Goal: Task Accomplishment & Management: Manage account settings

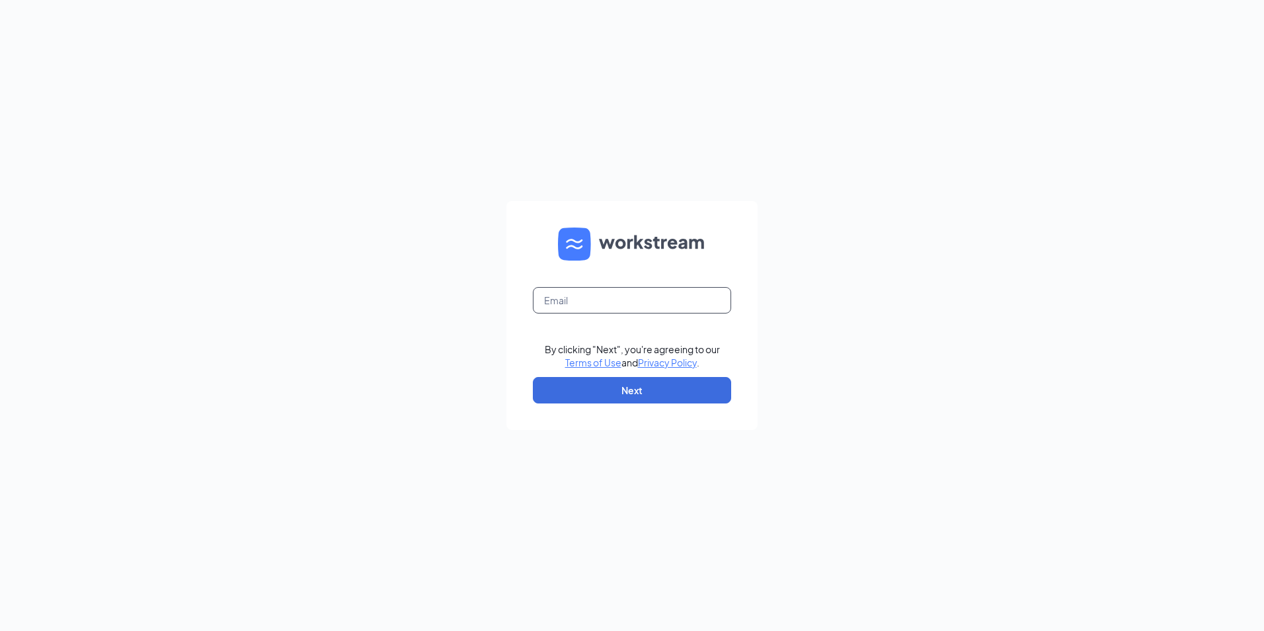
click at [605, 293] on input "text" at bounding box center [632, 300] width 198 height 26
type input "[EMAIL_ADDRESS][DOMAIN_NAME]"
drag, startPoint x: 577, startPoint y: 398, endPoint x: 572, endPoint y: 389, distance: 9.8
click at [576, 397] on button "Next" at bounding box center [632, 390] width 198 height 26
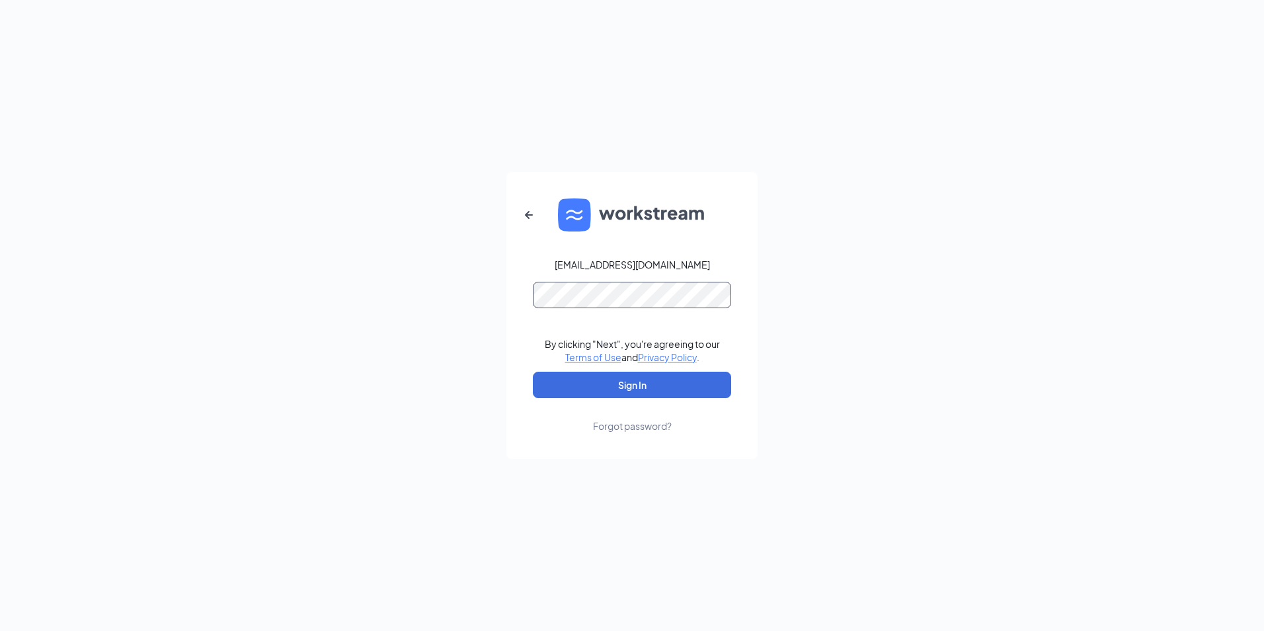
click at [583, 309] on form "[EMAIL_ADDRESS][DOMAIN_NAME] By clicking "Next", you're agreeing to our Terms o…" at bounding box center [631, 315] width 251 height 287
click at [533, 371] on button "Sign In" at bounding box center [632, 384] width 198 height 26
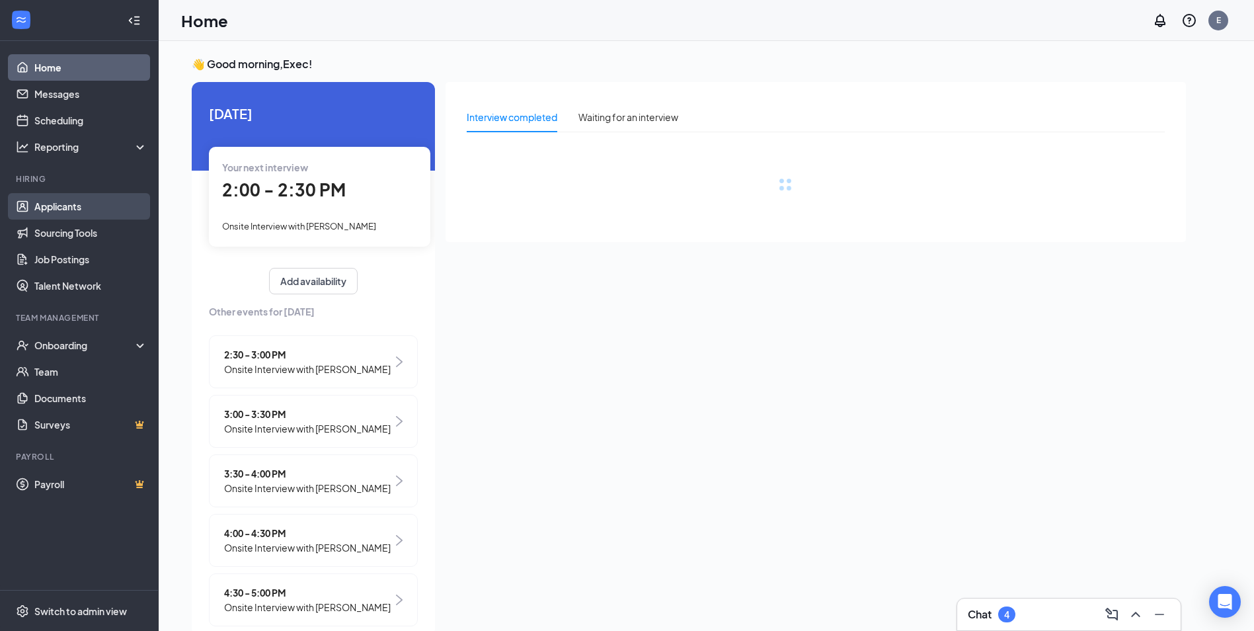
click at [48, 211] on link "Applicants" at bounding box center [90, 206] width 113 height 26
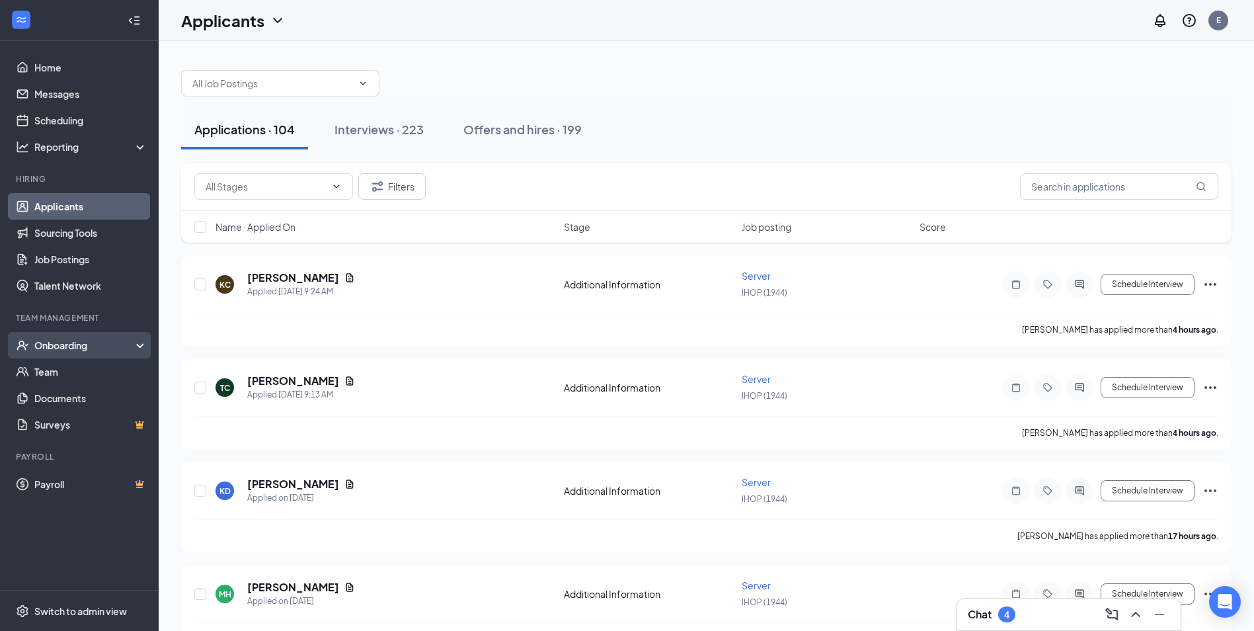
click at [83, 352] on div "Onboarding" at bounding box center [85, 344] width 102 height 13
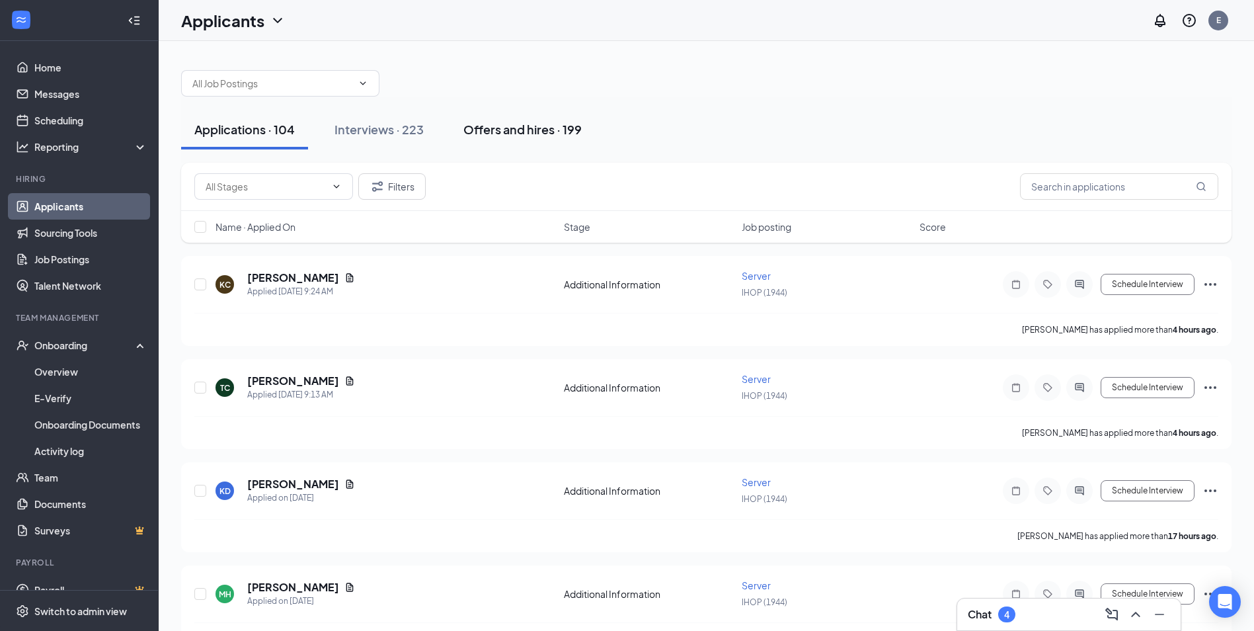
click at [506, 122] on div "Offers and hires · 199" at bounding box center [522, 129] width 118 height 17
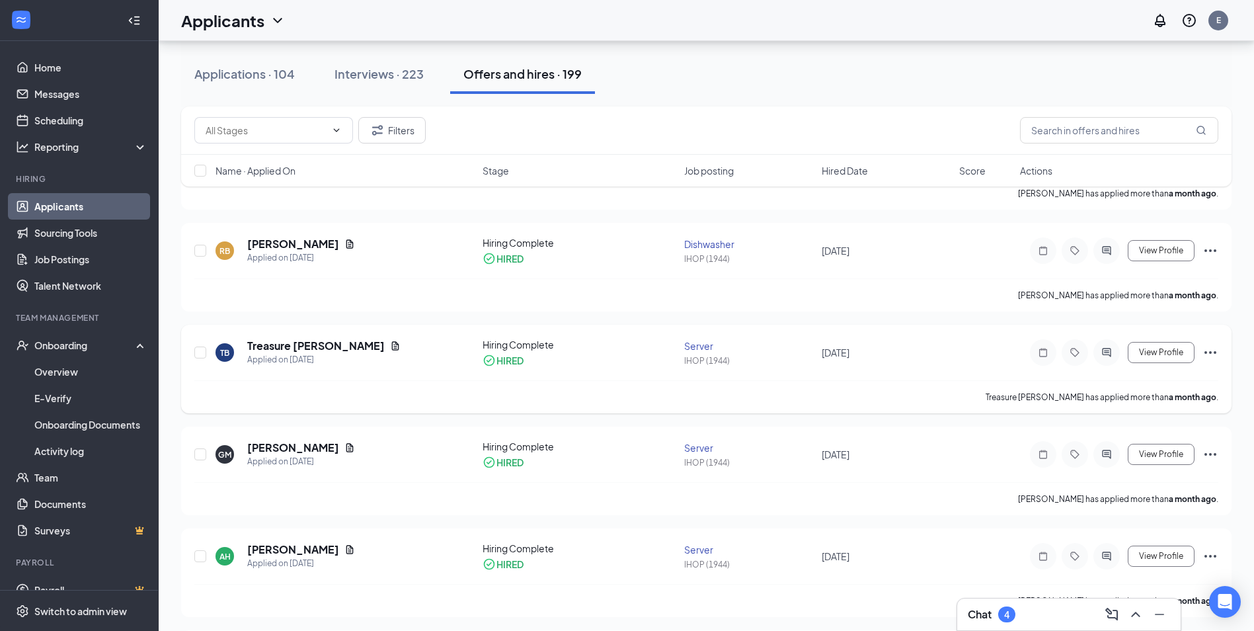
scroll to position [844, 0]
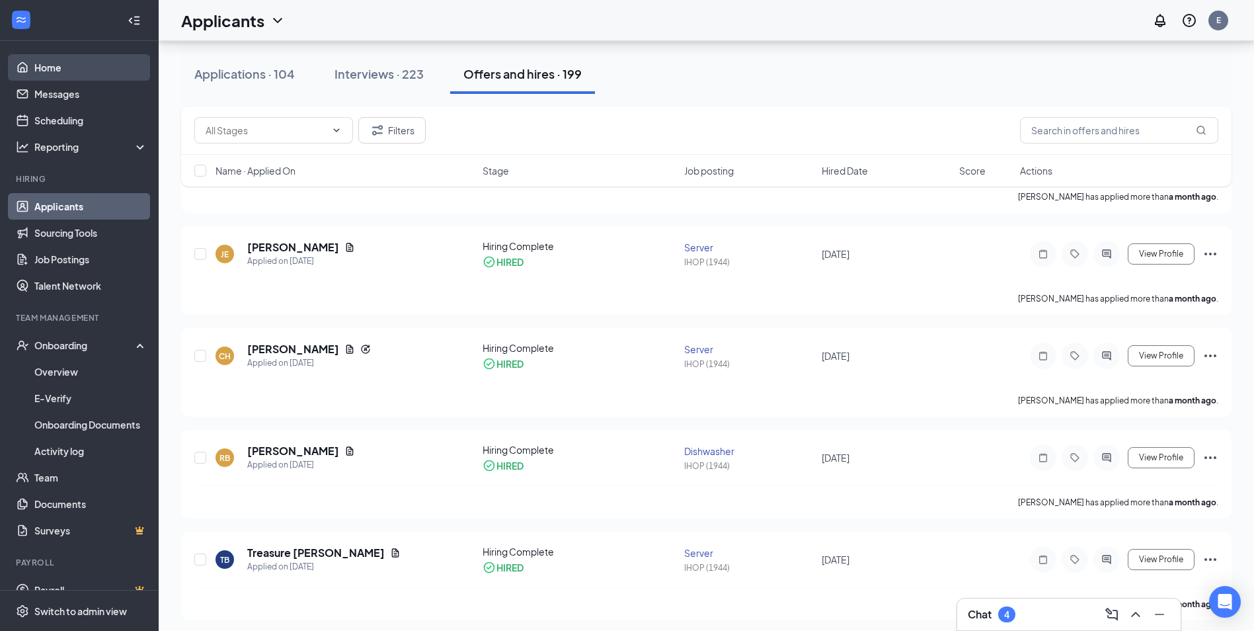
click at [53, 60] on link "Home" at bounding box center [90, 67] width 113 height 26
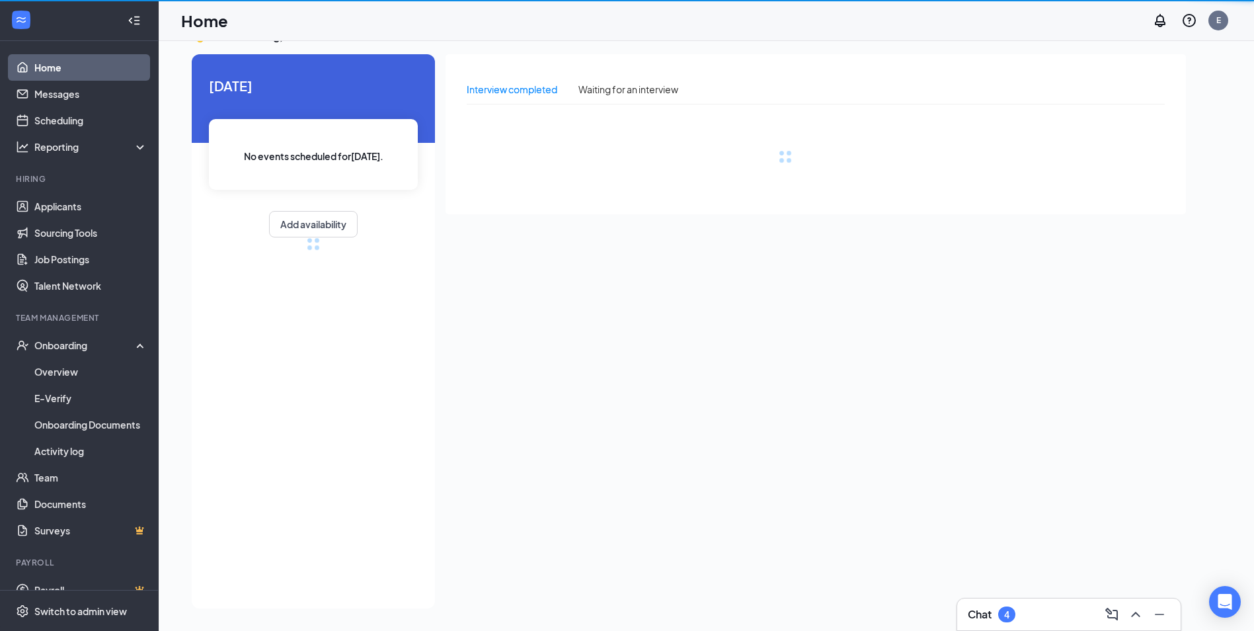
scroll to position [28, 0]
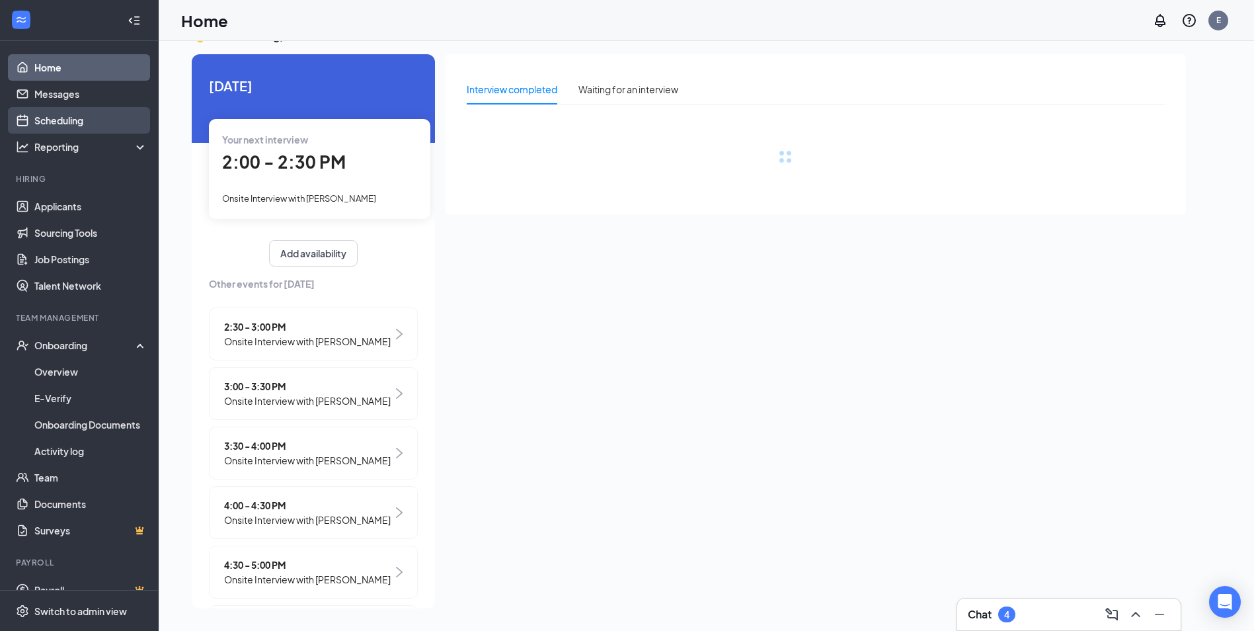
click at [34, 113] on link "Scheduling" at bounding box center [90, 120] width 113 height 26
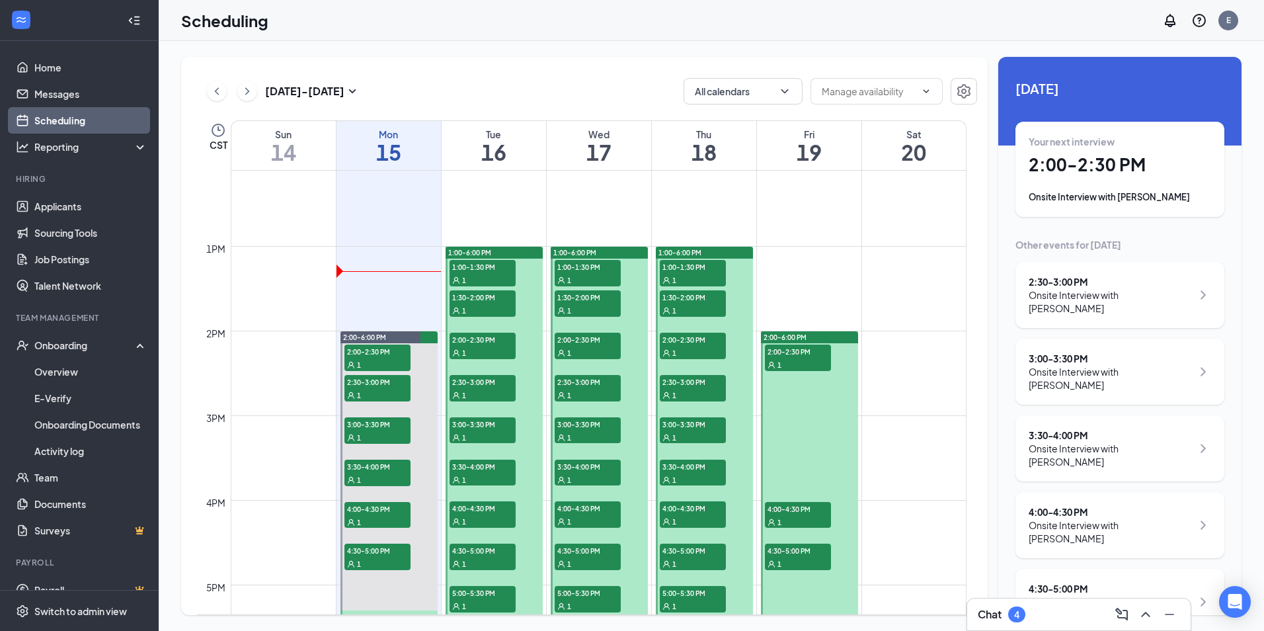
scroll to position [1046, 0]
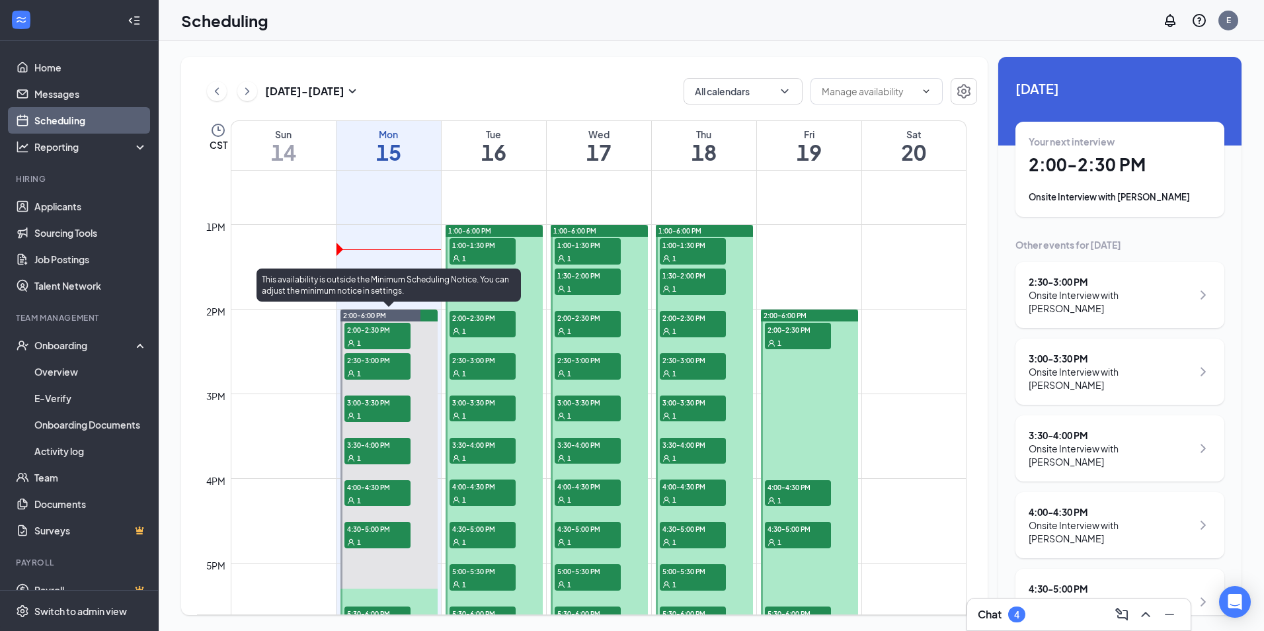
click at [370, 334] on span "2:00-2:30 PM" at bounding box center [377, 329] width 66 height 13
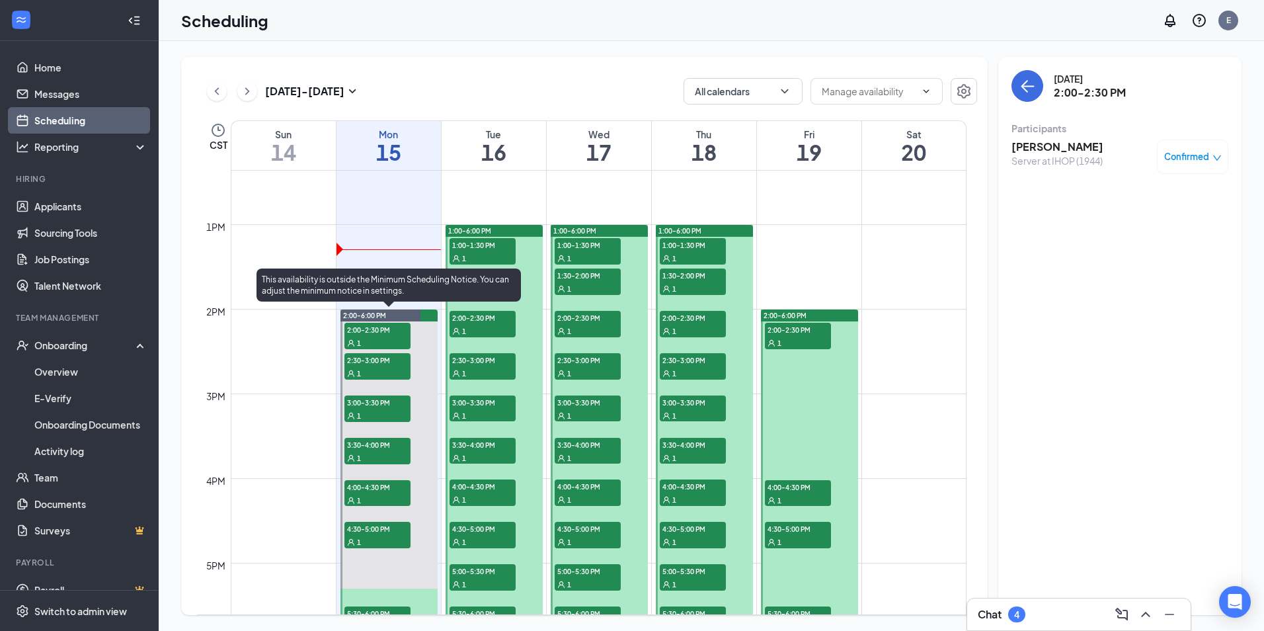
click at [383, 369] on div "1" at bounding box center [377, 372] width 66 height 13
click at [385, 415] on div "1" at bounding box center [377, 414] width 66 height 13
drag, startPoint x: 389, startPoint y: 358, endPoint x: 376, endPoint y: 362, distance: 13.2
click at [387, 360] on span "2:30-3:00 PM" at bounding box center [377, 359] width 66 height 13
drag, startPoint x: 395, startPoint y: 449, endPoint x: 388, endPoint y: 448, distance: 6.7
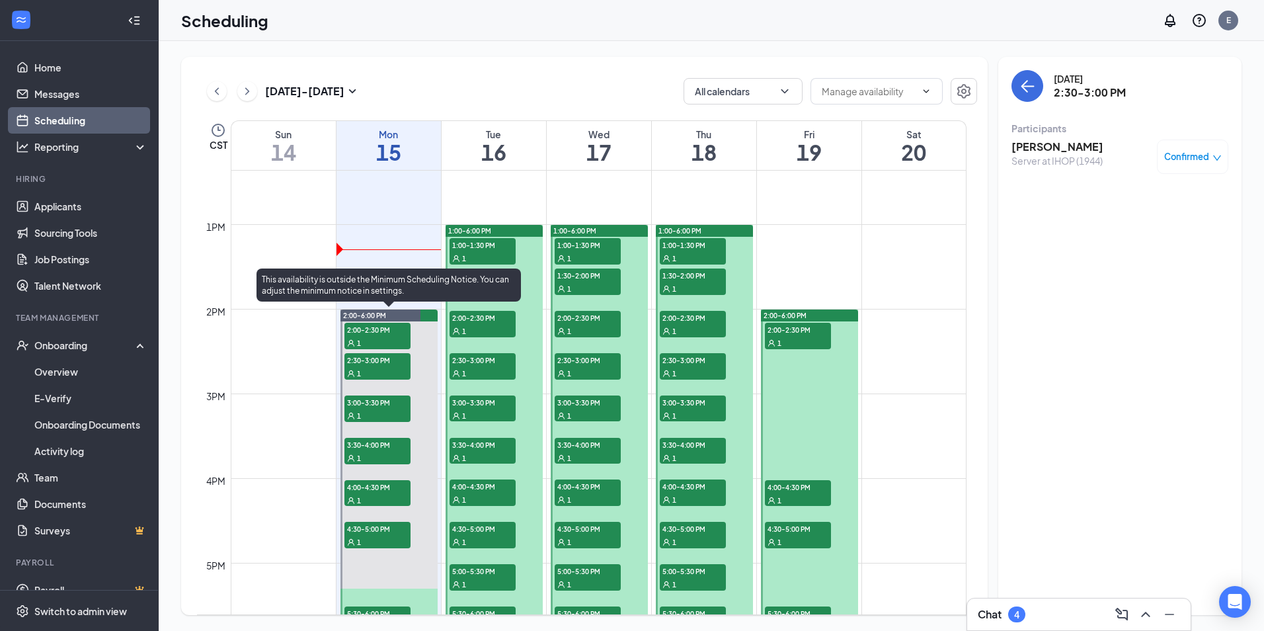
click at [392, 449] on span "3:30-4:00 PM" at bounding box center [377, 444] width 66 height 13
click at [373, 395] on span "3:00-3:30 PM" at bounding box center [377, 401] width 66 height 13
click at [379, 449] on span "3:30-4:00 PM" at bounding box center [377, 444] width 66 height 13
click at [395, 498] on div "1" at bounding box center [377, 499] width 66 height 13
click at [367, 548] on div "4:30-5:00 PM 1" at bounding box center [377, 534] width 69 height 29
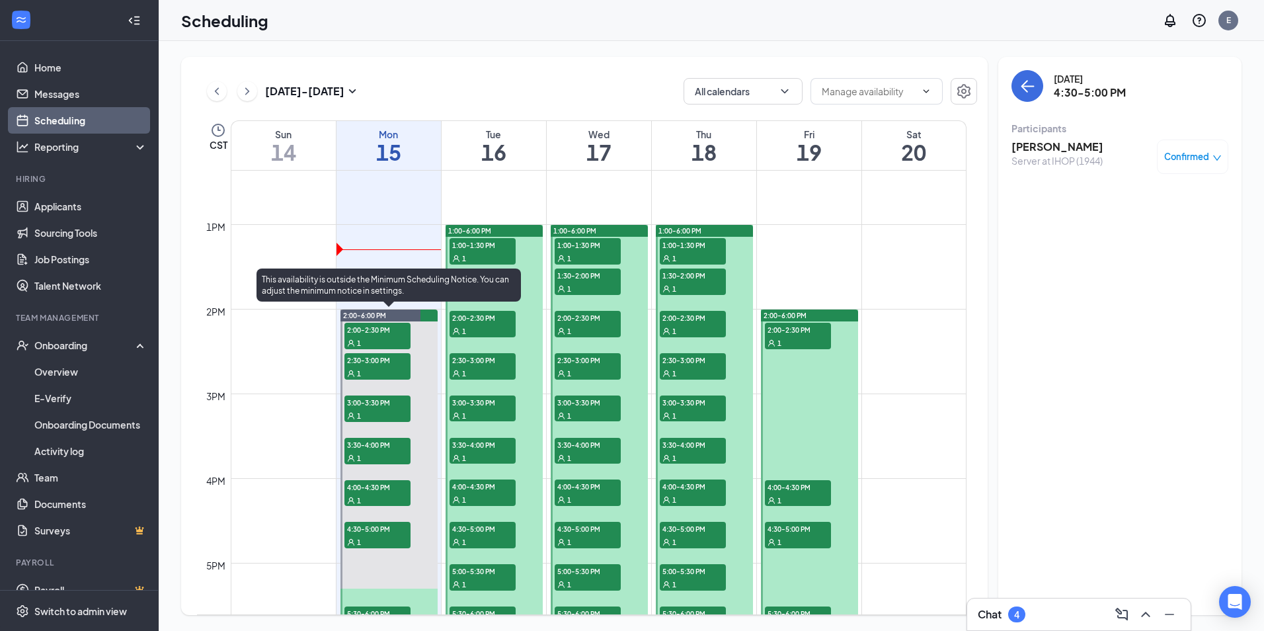
click at [375, 535] on div "1" at bounding box center [377, 541] width 66 height 13
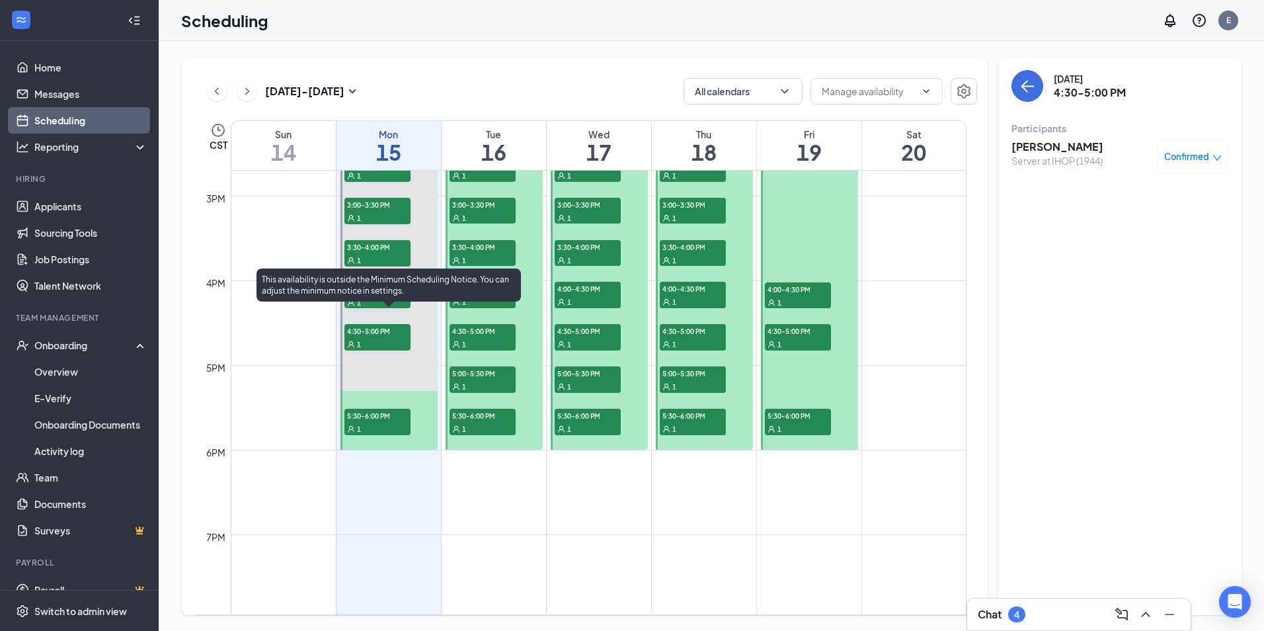
scroll to position [1245, 0]
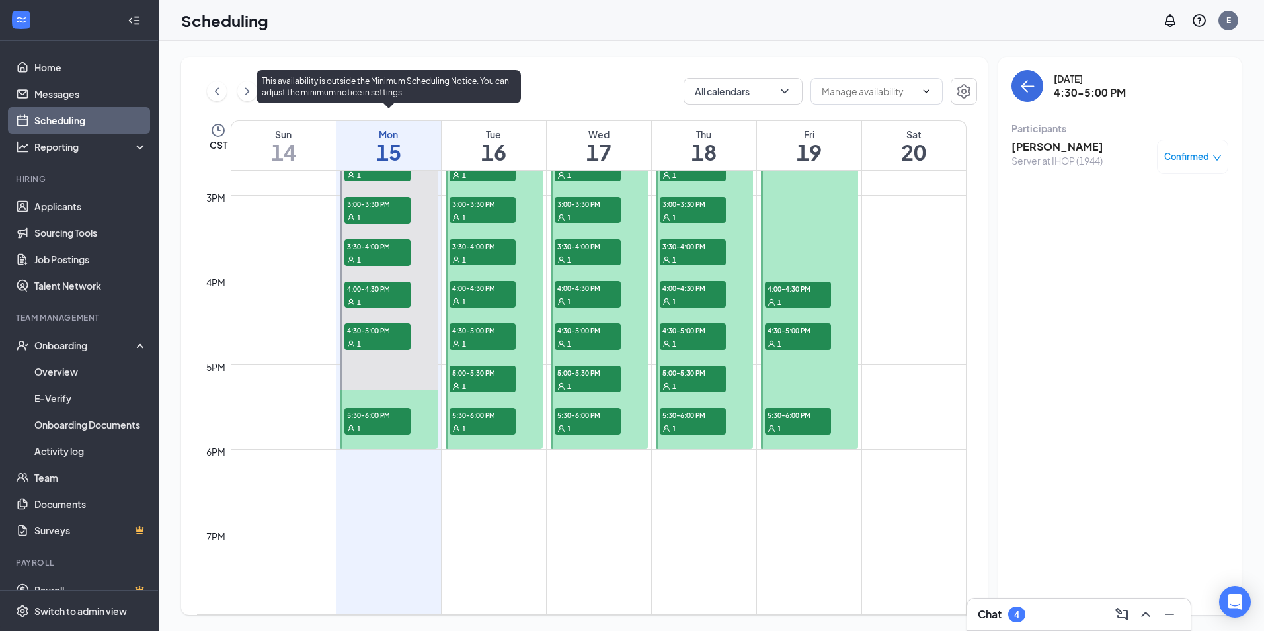
click at [374, 419] on span "5:30-6:00 PM" at bounding box center [377, 414] width 66 height 13
click at [387, 328] on span "4:30-5:00 PM" at bounding box center [377, 329] width 66 height 13
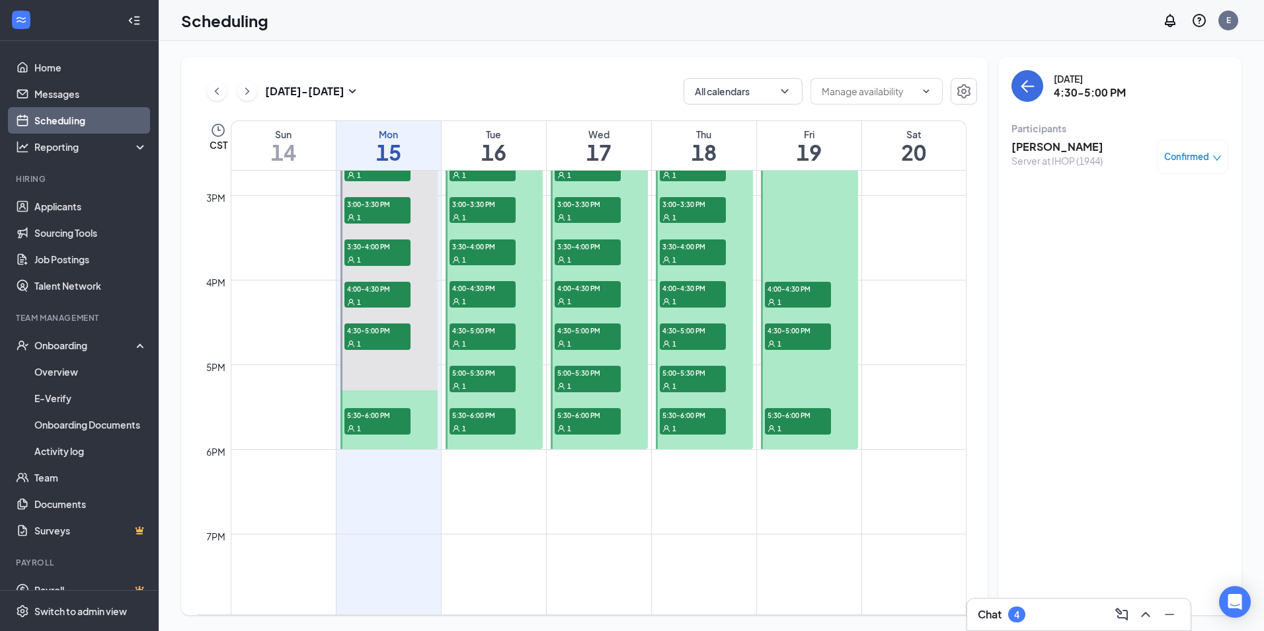
click at [463, 430] on span "1" at bounding box center [464, 428] width 4 height 9
click at [469, 383] on div "1" at bounding box center [482, 385] width 66 height 13
click at [454, 422] on div "1" at bounding box center [482, 427] width 66 height 13
click at [492, 317] on div at bounding box center [494, 237] width 97 height 422
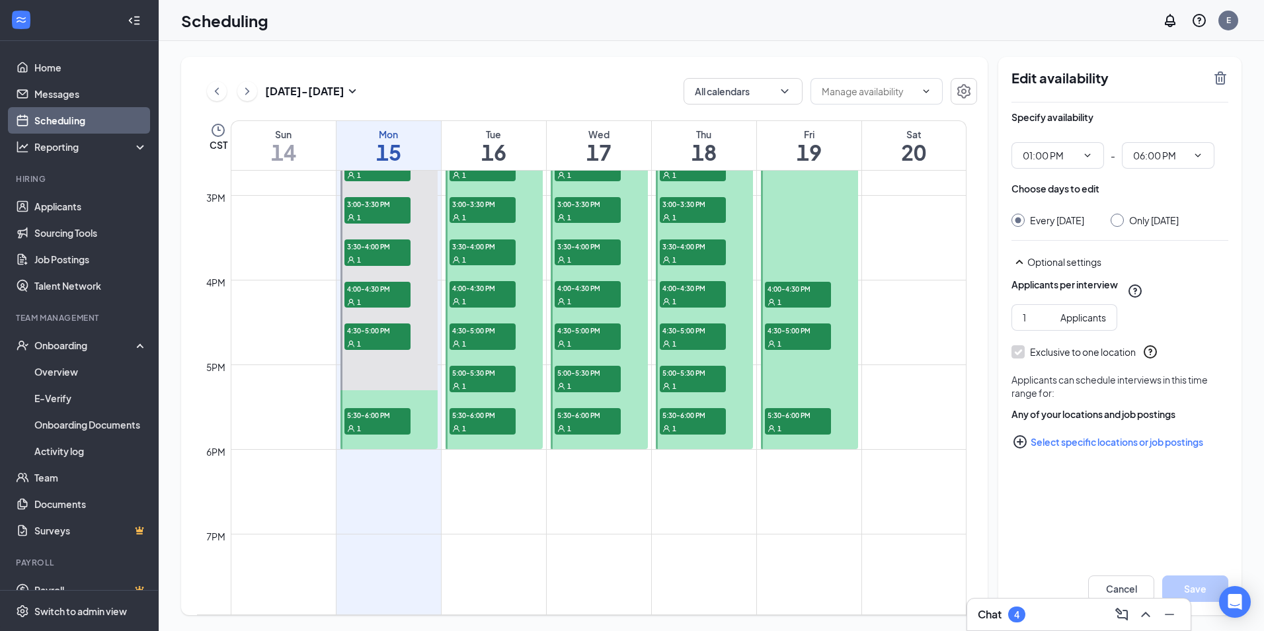
click at [483, 298] on div "1" at bounding box center [482, 300] width 66 height 13
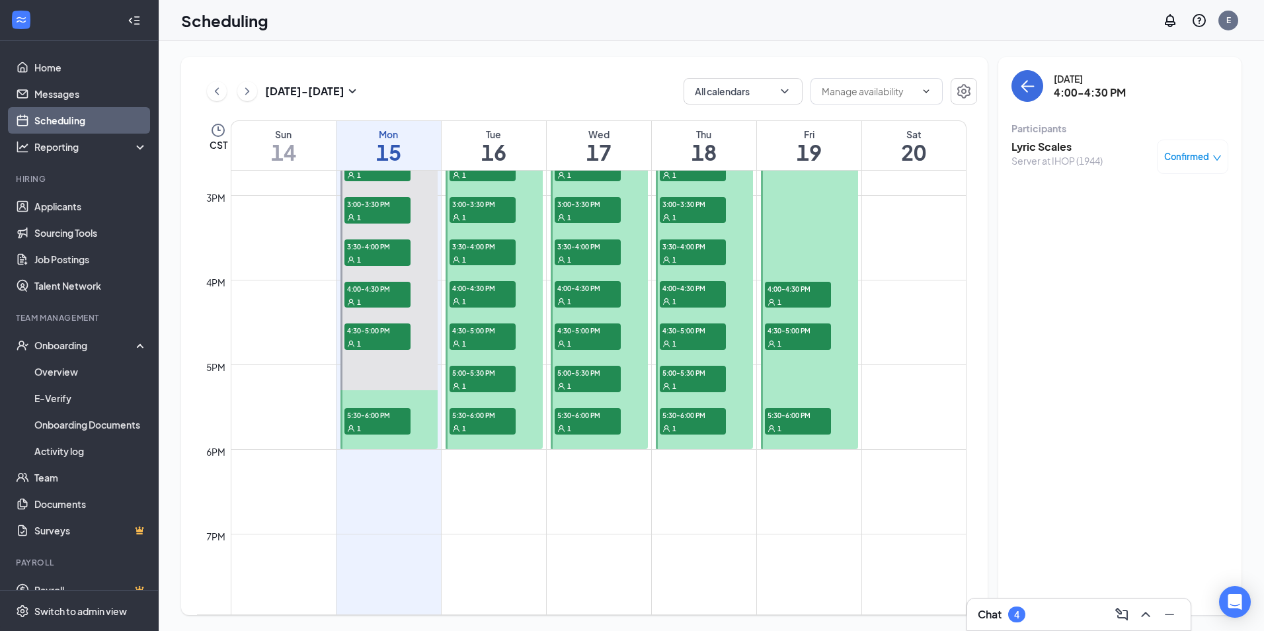
click at [485, 253] on div "1" at bounding box center [482, 259] width 66 height 13
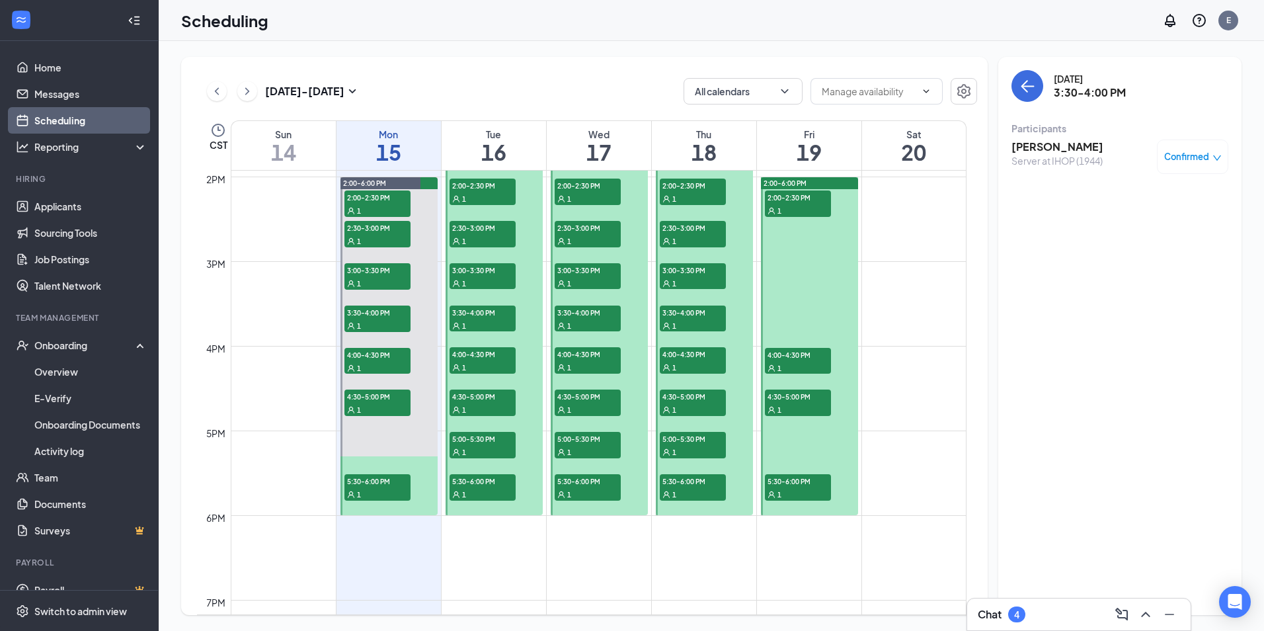
click at [479, 266] on span "3:00-3:30 PM" at bounding box center [482, 269] width 66 height 13
click at [486, 243] on div "1" at bounding box center [482, 240] width 66 height 13
click at [488, 194] on div "1" at bounding box center [482, 198] width 66 height 13
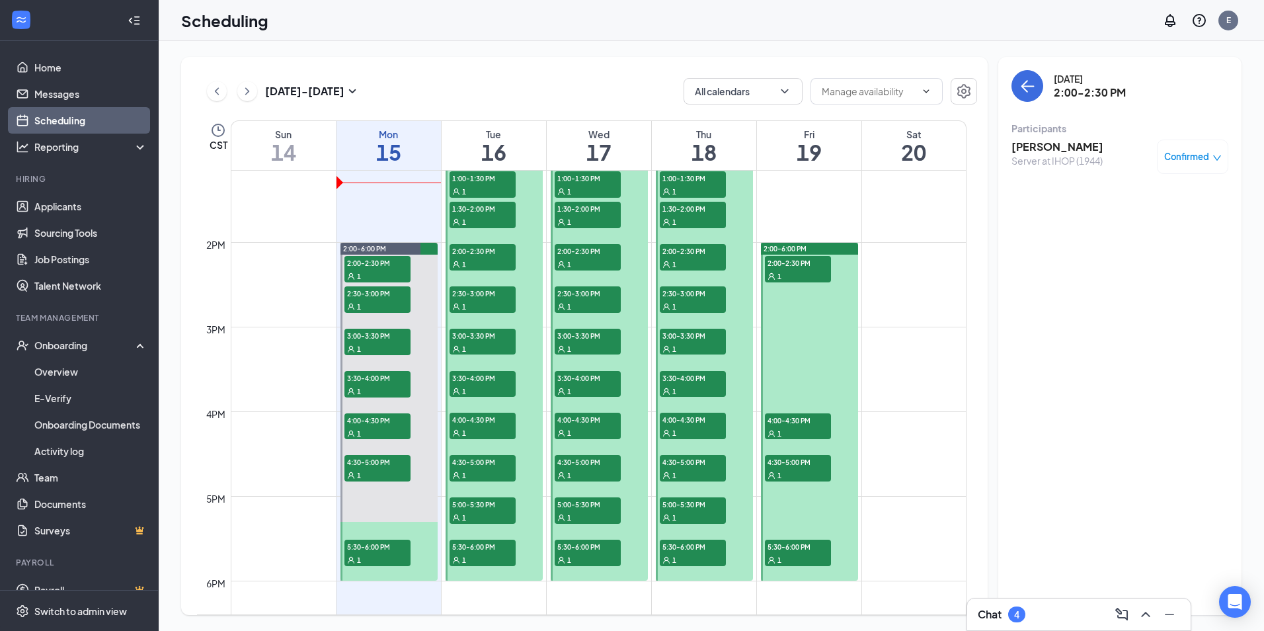
scroll to position [1112, 0]
click at [488, 216] on div "1" at bounding box center [482, 221] width 66 height 13
click at [488, 191] on div "1" at bounding box center [482, 191] width 66 height 13
click at [582, 183] on span "1:00-1:30 PM" at bounding box center [588, 178] width 66 height 13
click at [592, 225] on div "1" at bounding box center [588, 221] width 66 height 13
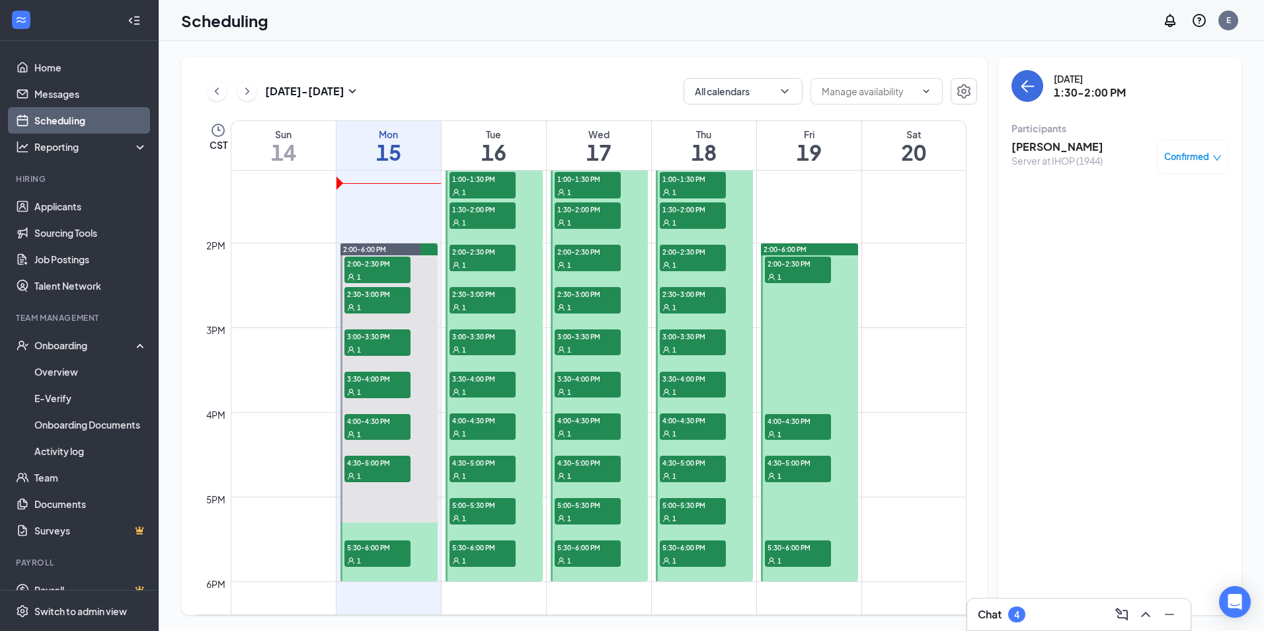
click at [590, 261] on div "1" at bounding box center [588, 264] width 66 height 13
click at [596, 309] on div "1" at bounding box center [588, 306] width 66 height 13
click at [580, 334] on span "3:00-3:30 PM" at bounding box center [588, 335] width 66 height 13
click at [605, 393] on div "1" at bounding box center [588, 391] width 66 height 13
click at [598, 464] on span "4:30-5:00 PM" at bounding box center [588, 461] width 66 height 13
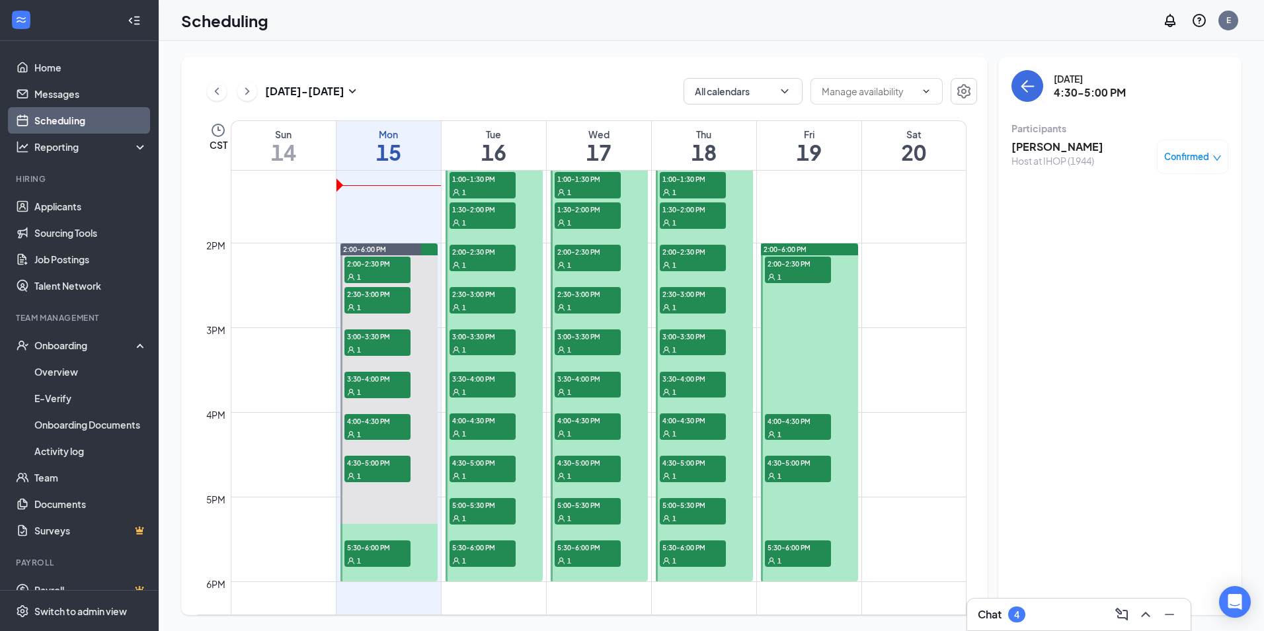
click at [592, 507] on span "5:00-5:30 PM" at bounding box center [588, 504] width 66 height 13
click at [602, 552] on span "5:30-6:00 PM" at bounding box center [588, 546] width 66 height 13
click at [703, 545] on span "5:30-6:00 PM" at bounding box center [693, 546] width 66 height 13
drag, startPoint x: 687, startPoint y: 512, endPoint x: 692, endPoint y: 490, distance: 22.3
click at [689, 512] on div "1" at bounding box center [693, 517] width 66 height 13
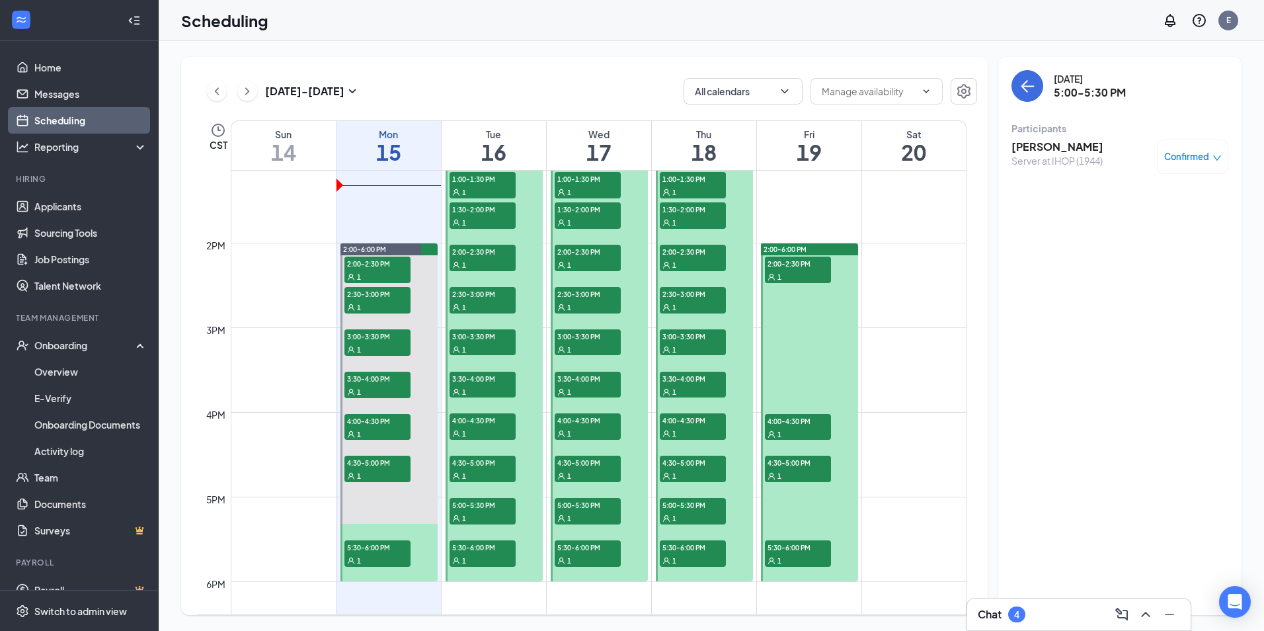
click at [686, 471] on div "1" at bounding box center [693, 475] width 66 height 13
click at [663, 424] on span "4:00-4:30 PM" at bounding box center [693, 419] width 66 height 13
drag, startPoint x: 676, startPoint y: 389, endPoint x: 677, endPoint y: 374, distance: 14.6
click at [676, 390] on div "1" at bounding box center [693, 391] width 66 height 13
click at [677, 349] on div "1" at bounding box center [693, 348] width 66 height 13
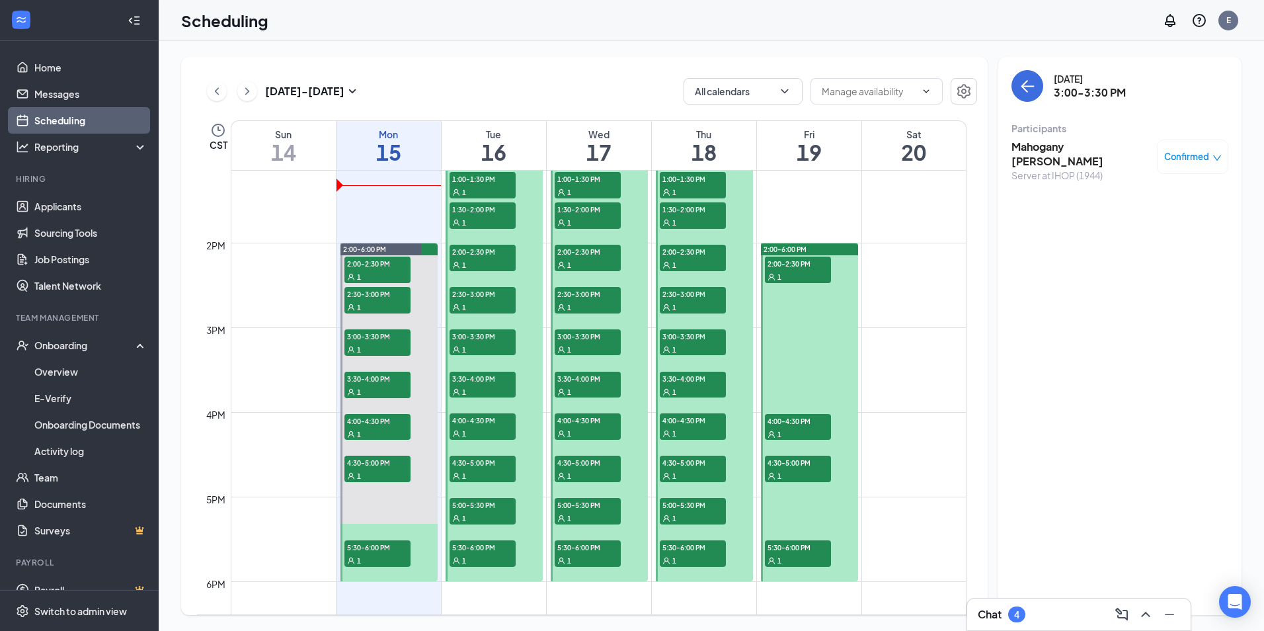
drag, startPoint x: 687, startPoint y: 340, endPoint x: 697, endPoint y: 317, distance: 25.4
click at [689, 330] on span "3:00-3:30 PM" at bounding box center [693, 335] width 66 height 13
click at [695, 304] on div "1" at bounding box center [693, 306] width 66 height 13
drag, startPoint x: 682, startPoint y: 252, endPoint x: 690, endPoint y: 236, distance: 17.7
click at [683, 250] on span "2:00-2:30 PM" at bounding box center [693, 251] width 66 height 13
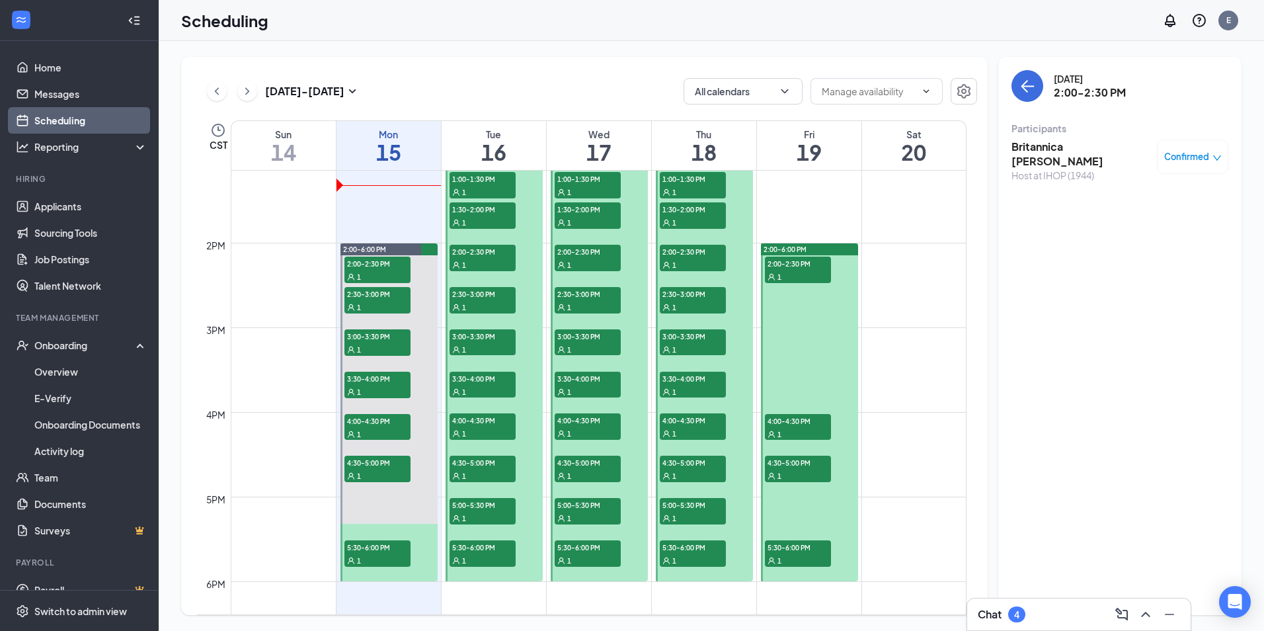
click at [693, 223] on div "1" at bounding box center [693, 221] width 66 height 13
click at [680, 145] on h1 "18" at bounding box center [704, 152] width 104 height 22
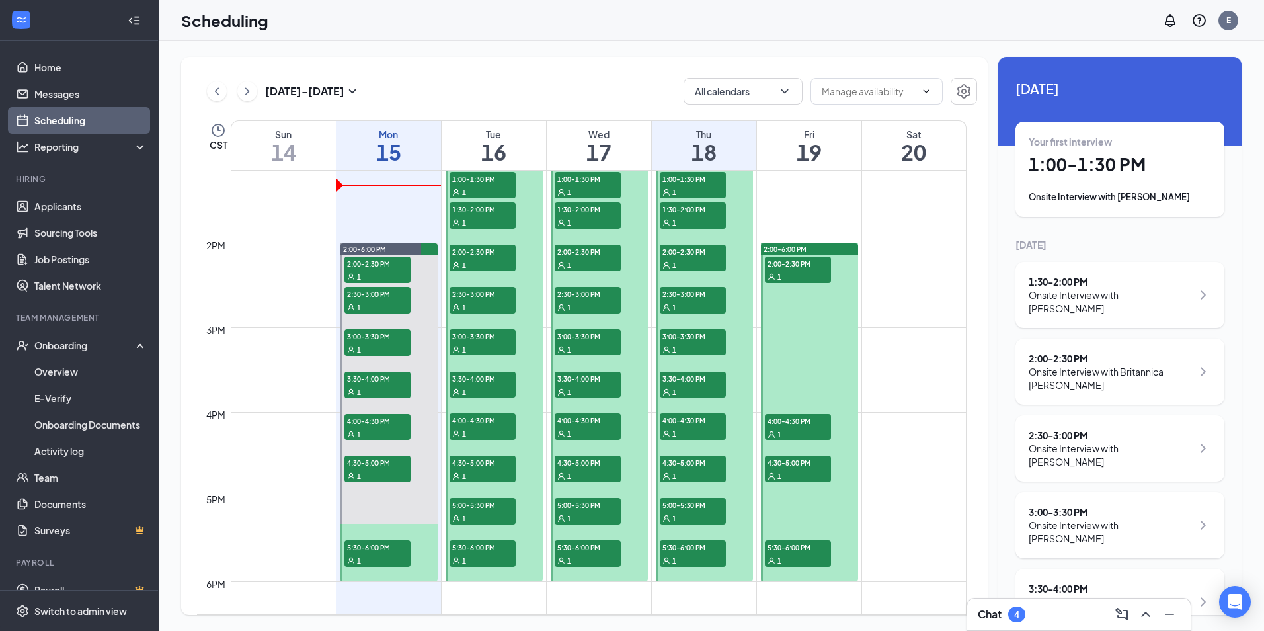
click at [693, 195] on div "1" at bounding box center [693, 191] width 66 height 13
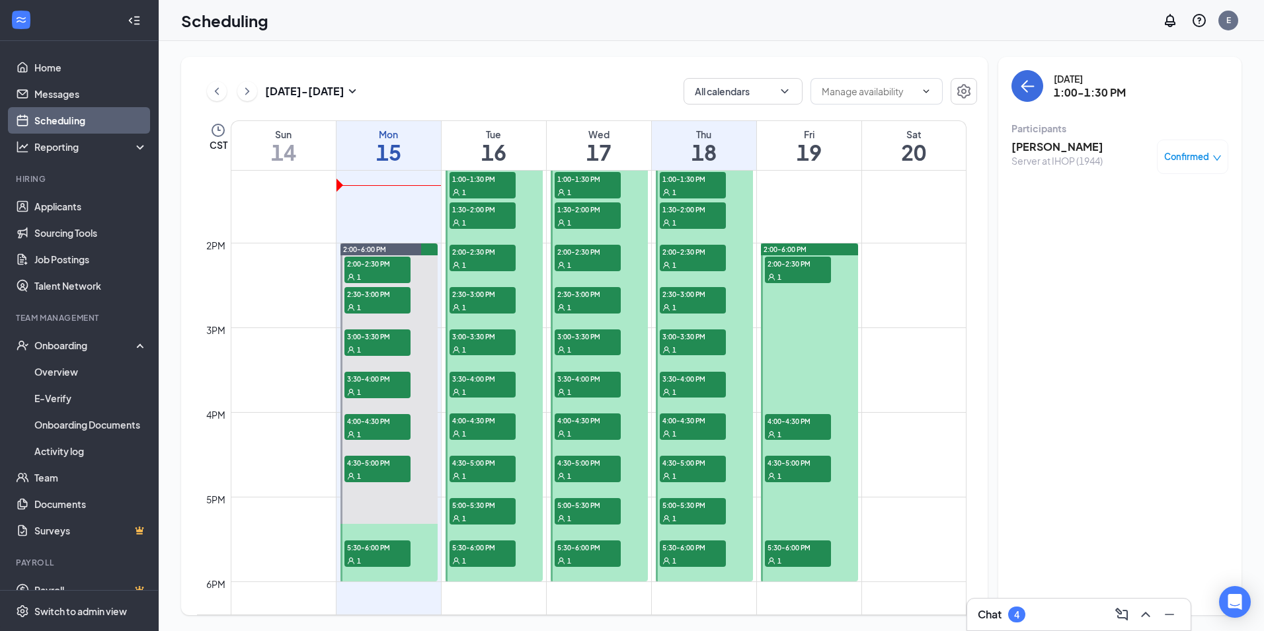
click at [800, 274] on div "1" at bounding box center [798, 276] width 66 height 13
click at [790, 425] on span "4:00-4:30 PM" at bounding box center [798, 420] width 66 height 13
click at [795, 500] on div at bounding box center [809, 412] width 97 height 338
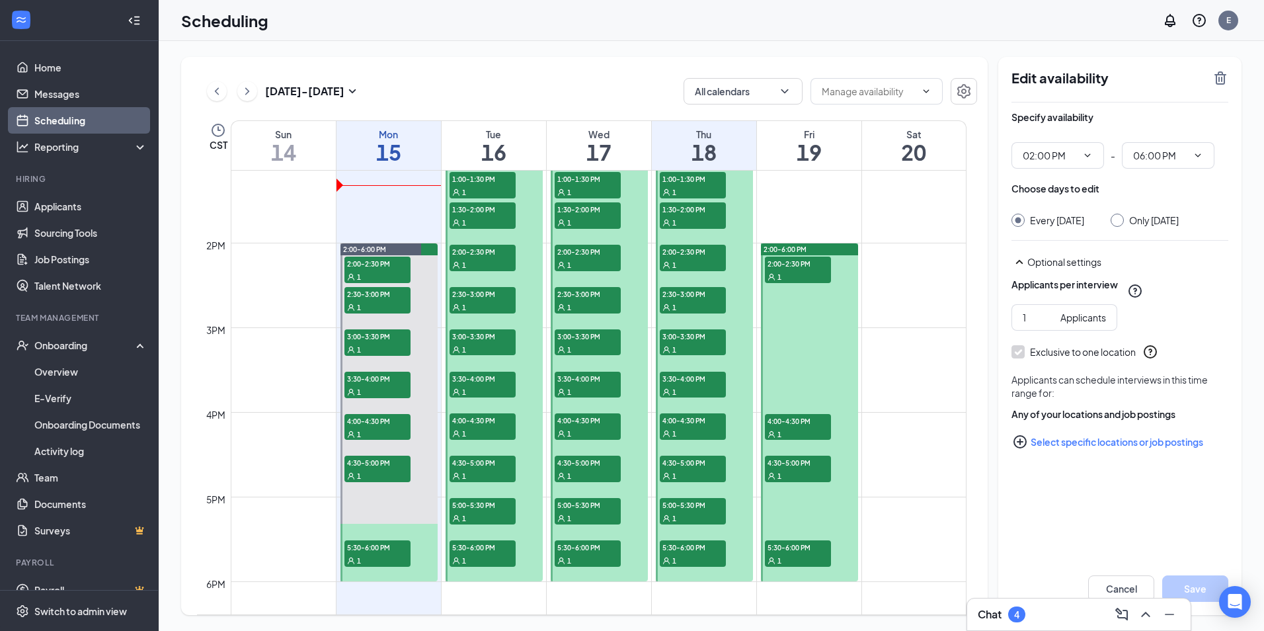
click at [800, 469] on div "1" at bounding box center [798, 475] width 66 height 13
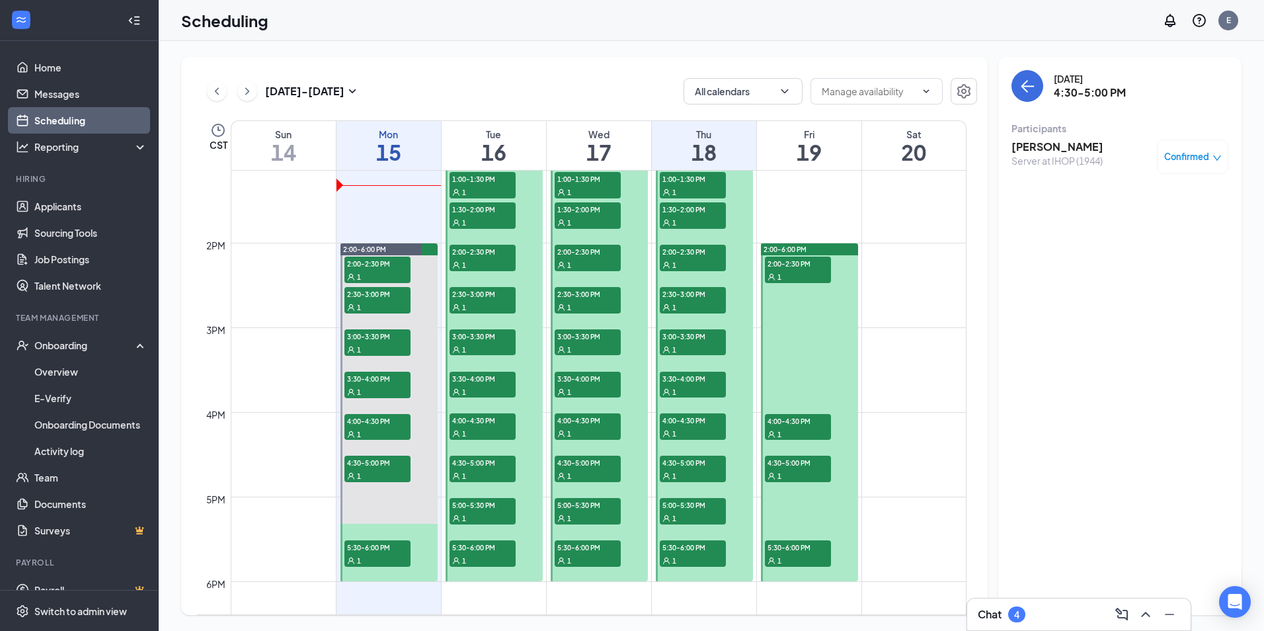
click at [824, 550] on span "5:30-6:00 PM" at bounding box center [798, 546] width 66 height 13
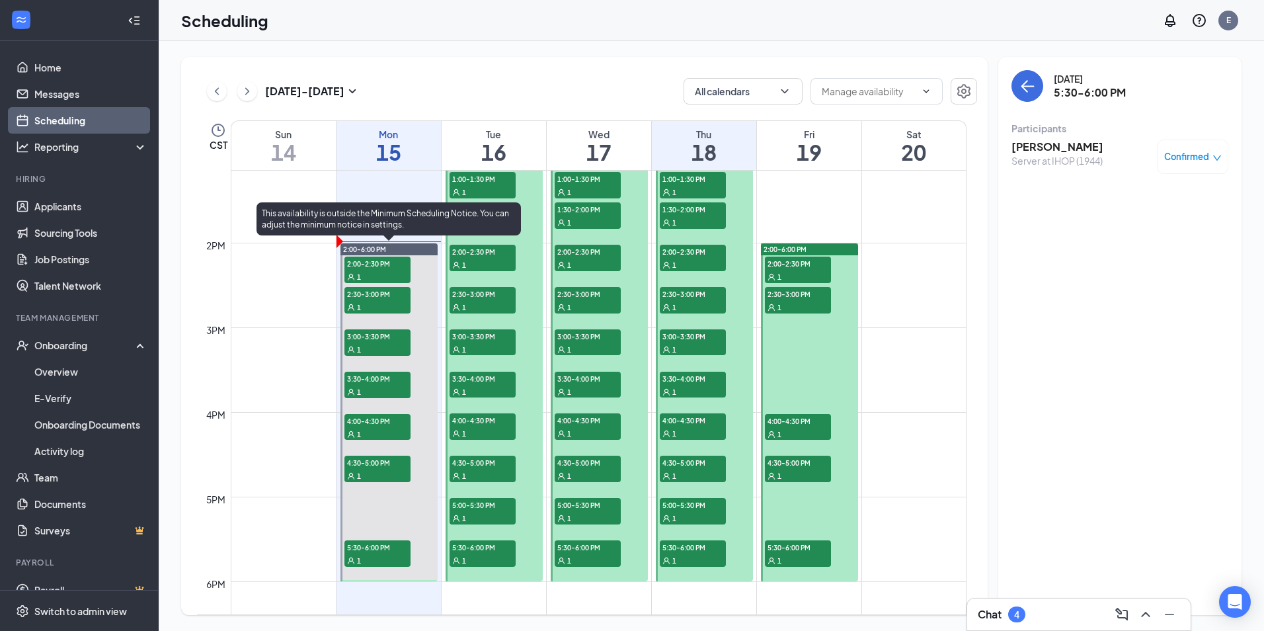
click at [381, 273] on div "1" at bounding box center [377, 276] width 66 height 13
click at [371, 293] on span "2:30-3:00 PM" at bounding box center [377, 293] width 66 height 13
click at [379, 336] on span "3:00-3:30 PM" at bounding box center [377, 335] width 66 height 13
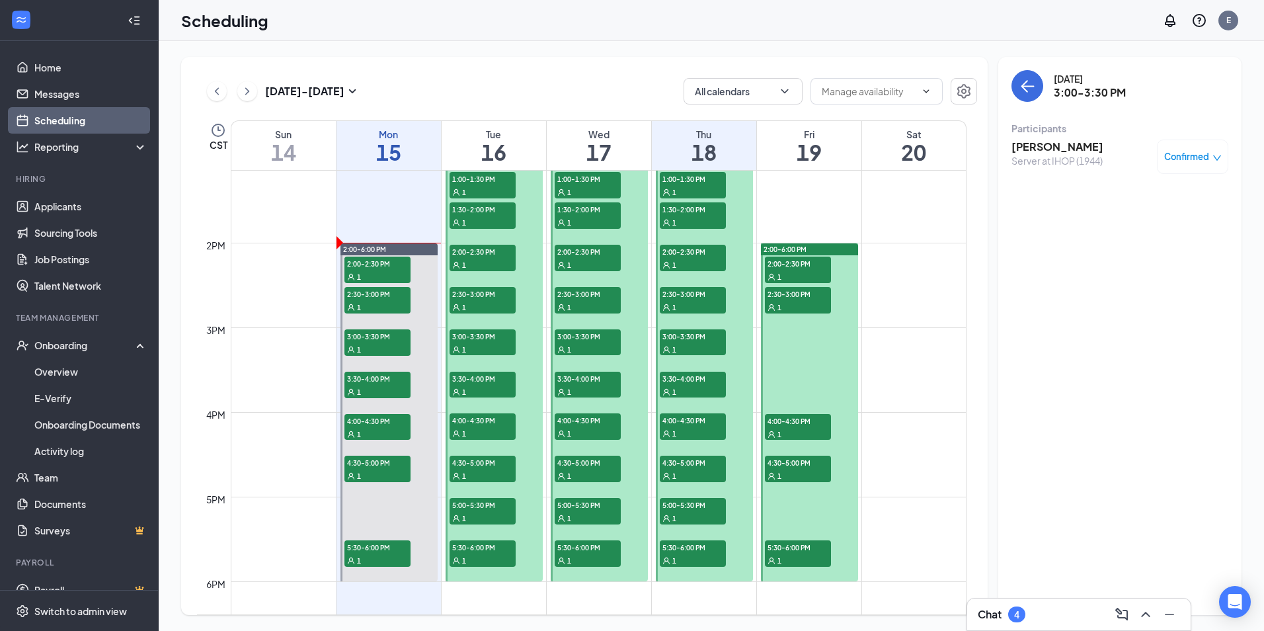
click at [469, 381] on span "3:30-4:00 PM" at bounding box center [482, 377] width 66 height 13
click at [491, 432] on div "1" at bounding box center [482, 432] width 66 height 13
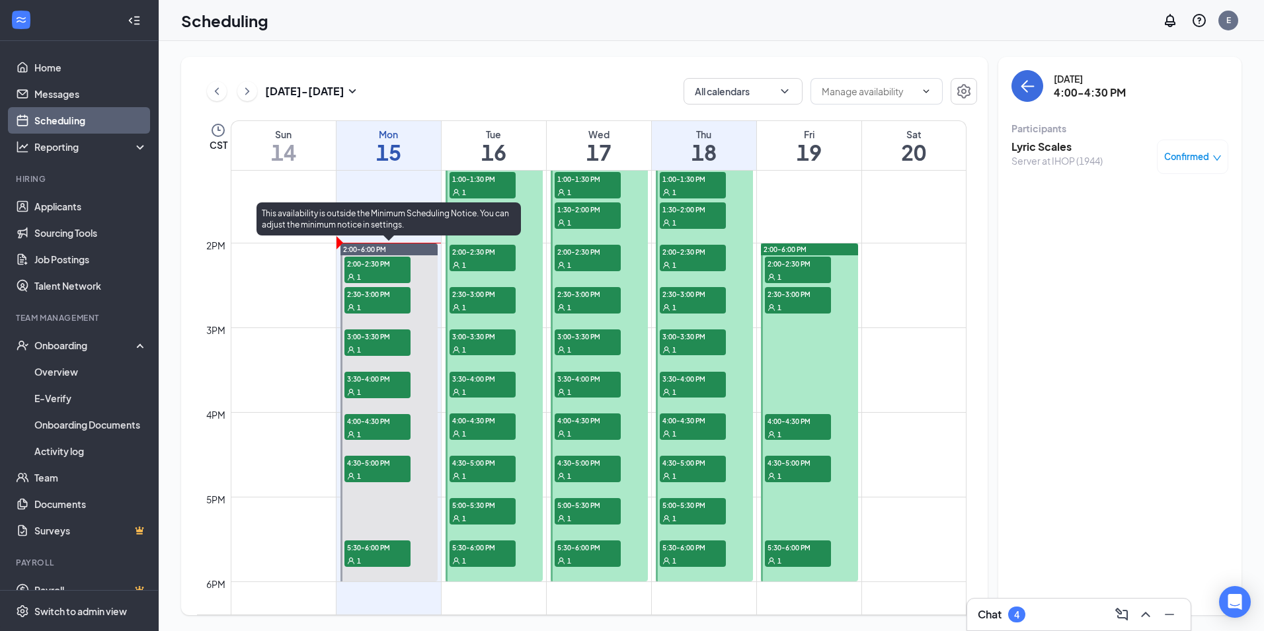
click at [375, 380] on span "3:30-4:00 PM" at bounding box center [377, 377] width 66 height 13
click at [389, 426] on span "4:00-4:30 PM" at bounding box center [377, 420] width 66 height 13
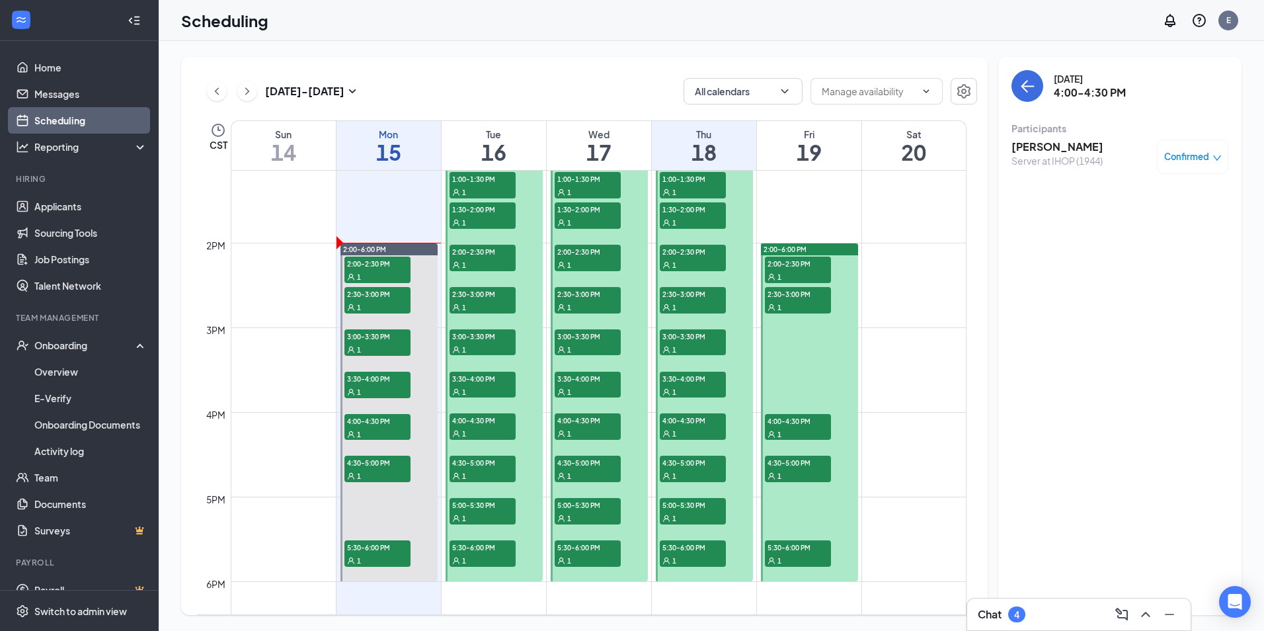
click at [592, 553] on div "1" at bounding box center [588, 559] width 66 height 13
click at [575, 492] on div at bounding box center [599, 370] width 97 height 422
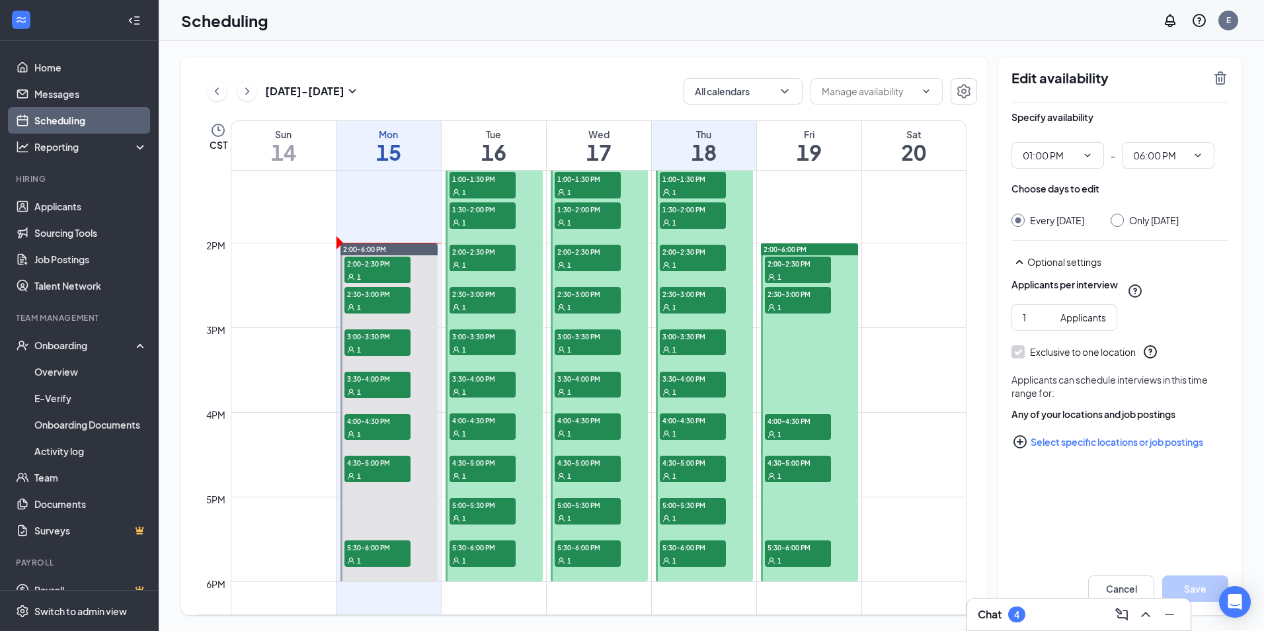
click at [566, 469] on div "1" at bounding box center [588, 475] width 66 height 13
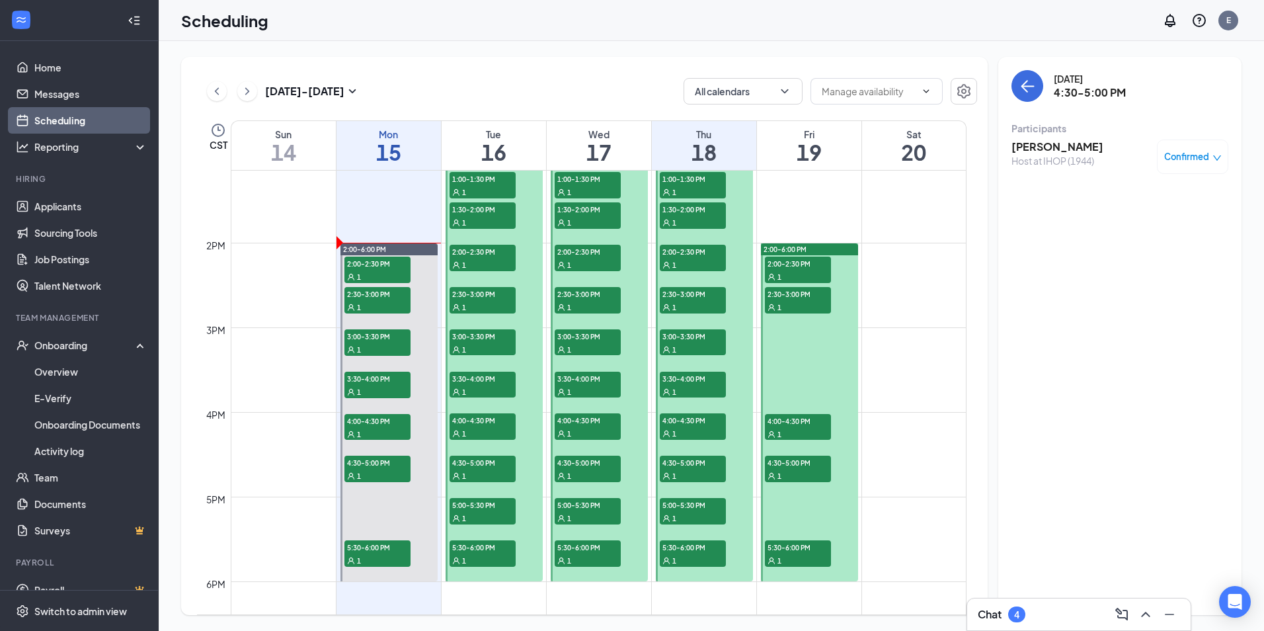
click at [1069, 145] on h3 "Christopher Tschudy" at bounding box center [1057, 146] width 92 height 15
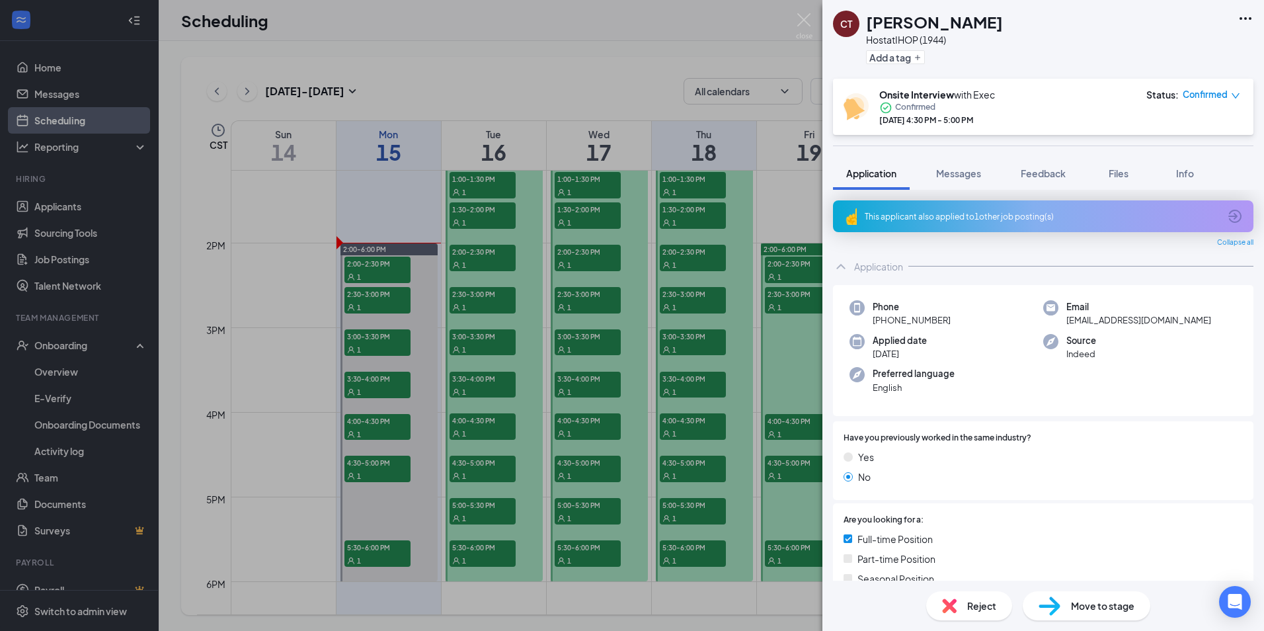
click at [1007, 213] on div "This applicant also applied to 1 other job posting(s)" at bounding box center [1042, 216] width 354 height 11
